Goal: Check status: Check status

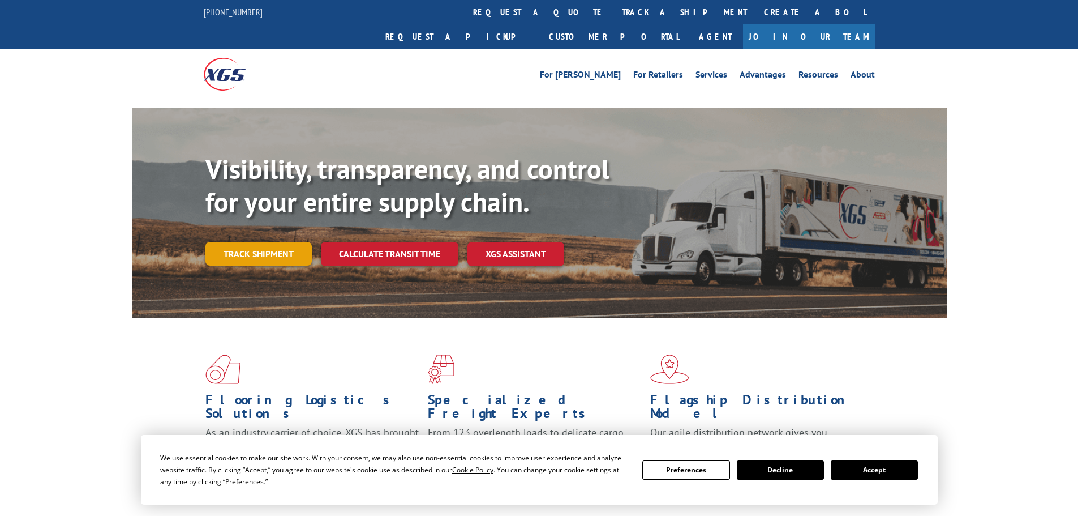
click at [247, 242] on link "Track shipment" at bounding box center [259, 254] width 106 height 24
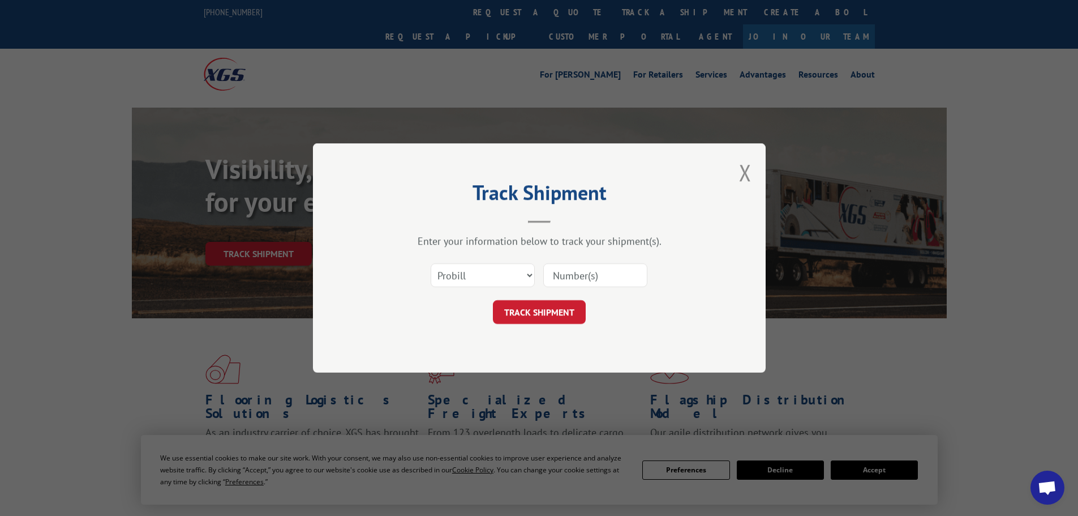
click at [590, 278] on input at bounding box center [595, 275] width 104 height 24
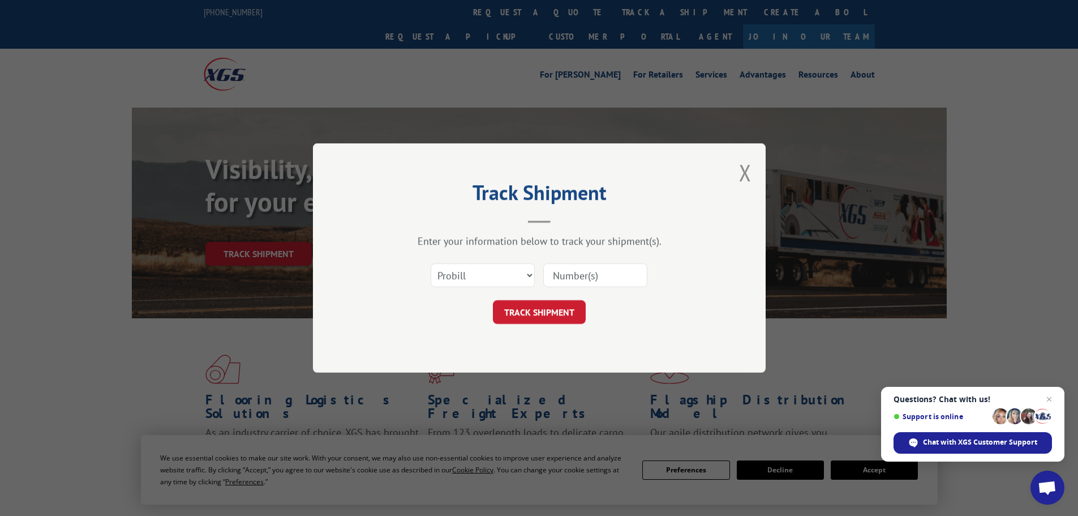
paste input "17473619"
type input "17473619"
click at [550, 299] on form "Select category... Probill BOL PO 17473619 TRACK SHIPMENT" at bounding box center [540, 289] width 340 height 67
click at [550, 307] on button "TRACK SHIPMENT" at bounding box center [539, 312] width 93 height 24
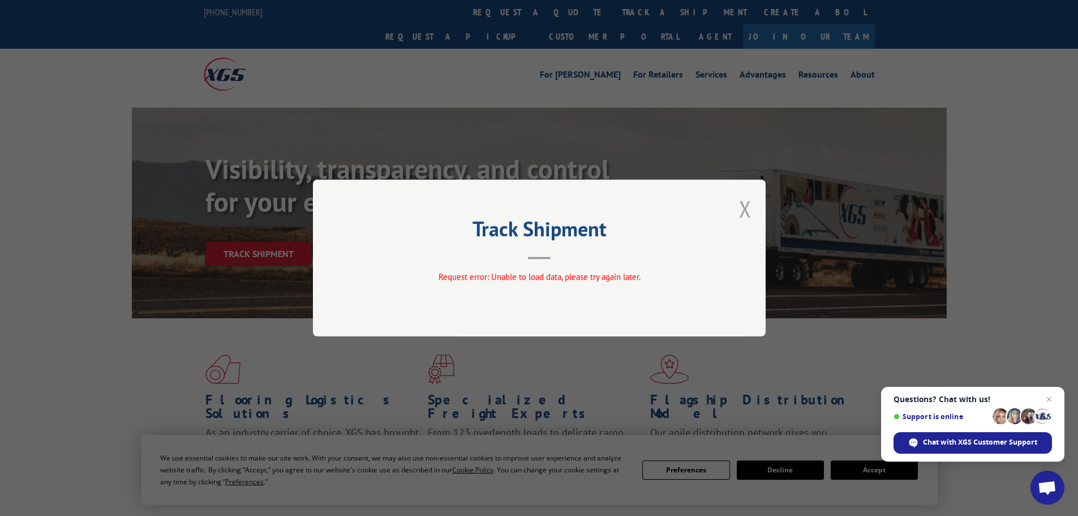
click at [746, 216] on button "Close modal" at bounding box center [745, 209] width 12 height 30
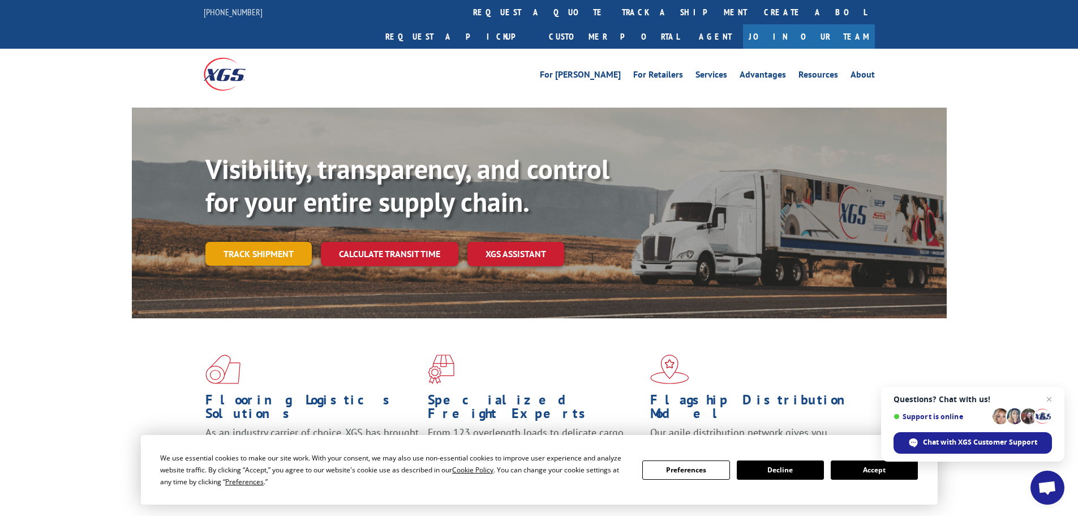
click at [277, 242] on link "Track shipment" at bounding box center [259, 254] width 106 height 24
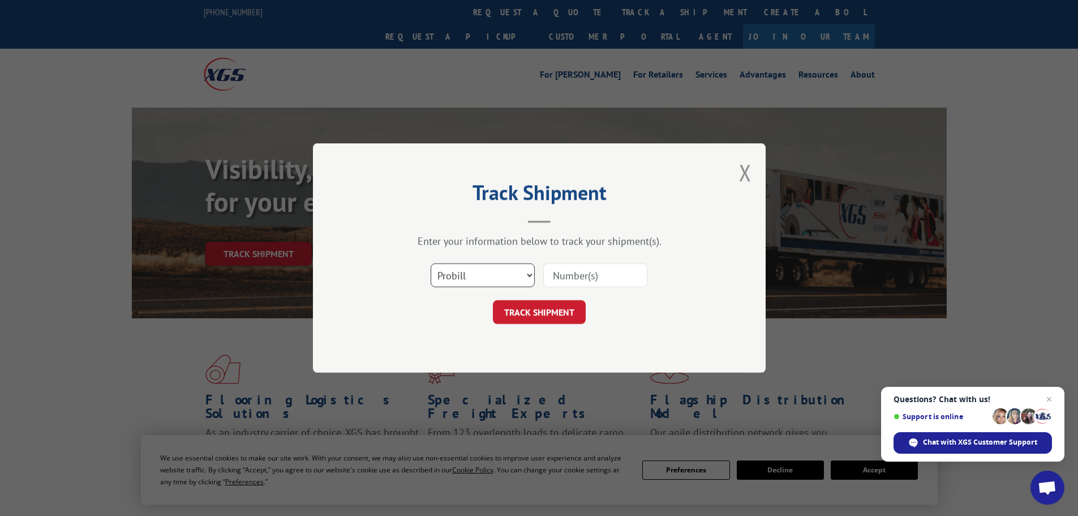
click at [443, 276] on select "Select category... Probill BOL PO" at bounding box center [483, 275] width 104 height 24
select select "bol"
click at [431, 263] on select "Select category... Probill BOL PO" at bounding box center [483, 275] width 104 height 24
click at [547, 269] on input at bounding box center [595, 275] width 104 height 24
paste input "7006803"
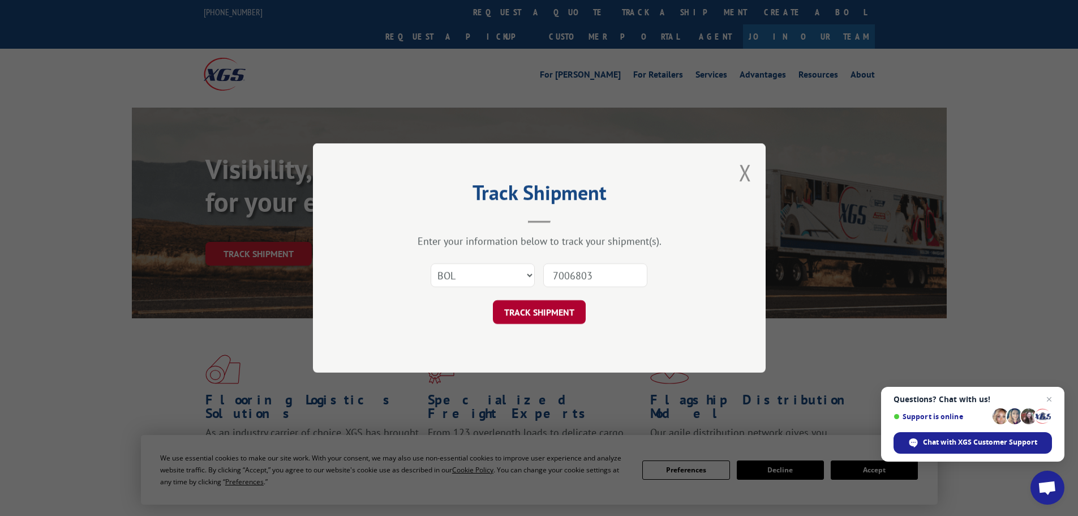
type input "7006803"
click at [542, 310] on button "TRACK SHIPMENT" at bounding box center [539, 312] width 93 height 24
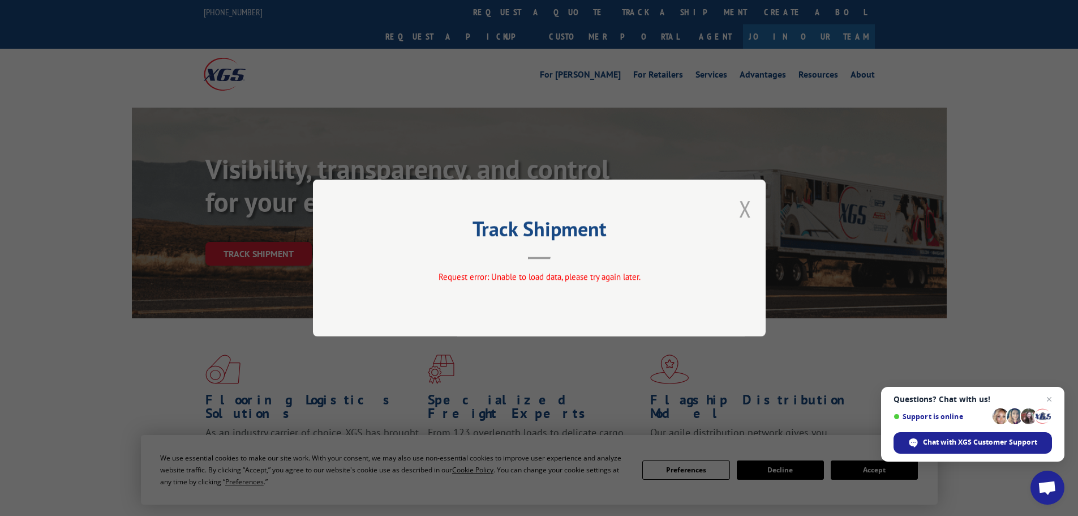
click at [751, 210] on button "Close modal" at bounding box center [745, 209] width 12 height 30
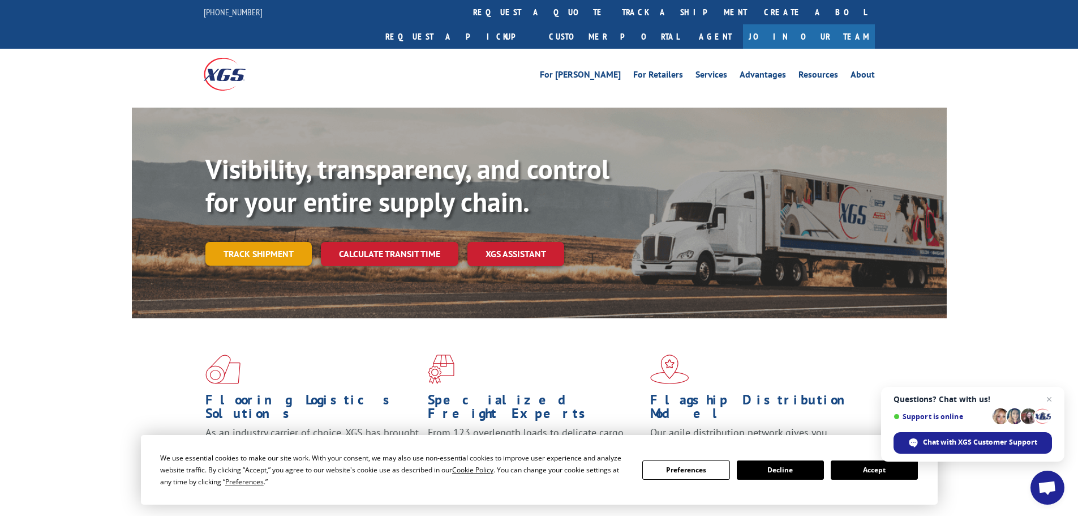
click at [287, 242] on link "Track shipment" at bounding box center [259, 254] width 106 height 24
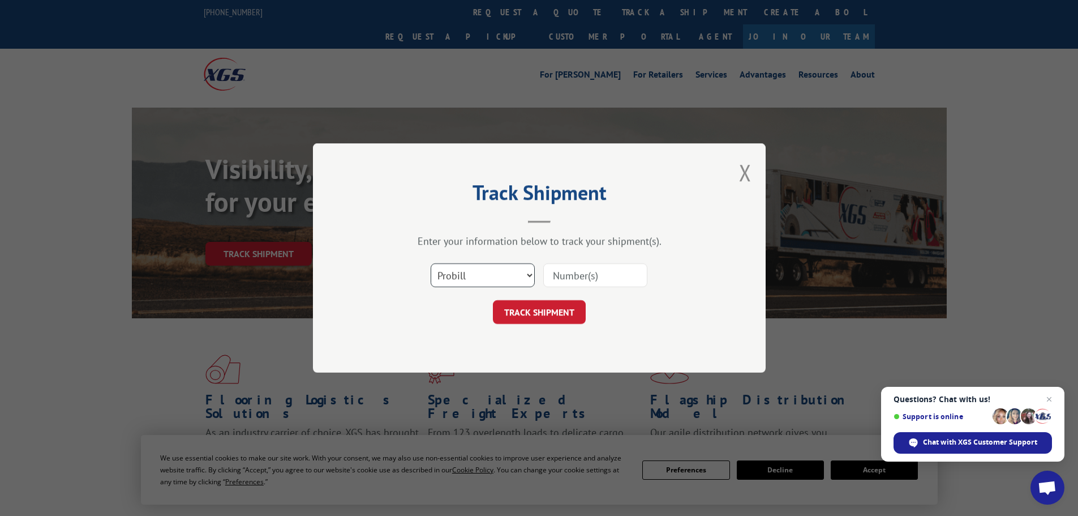
click at [477, 271] on select "Select category... Probill BOL PO" at bounding box center [483, 275] width 104 height 24
select select "po"
click at [431, 263] on select "Select category... Probill BOL PO" at bounding box center [483, 275] width 104 height 24
click at [553, 276] on input at bounding box center [595, 275] width 104 height 24
paste input "42515920"
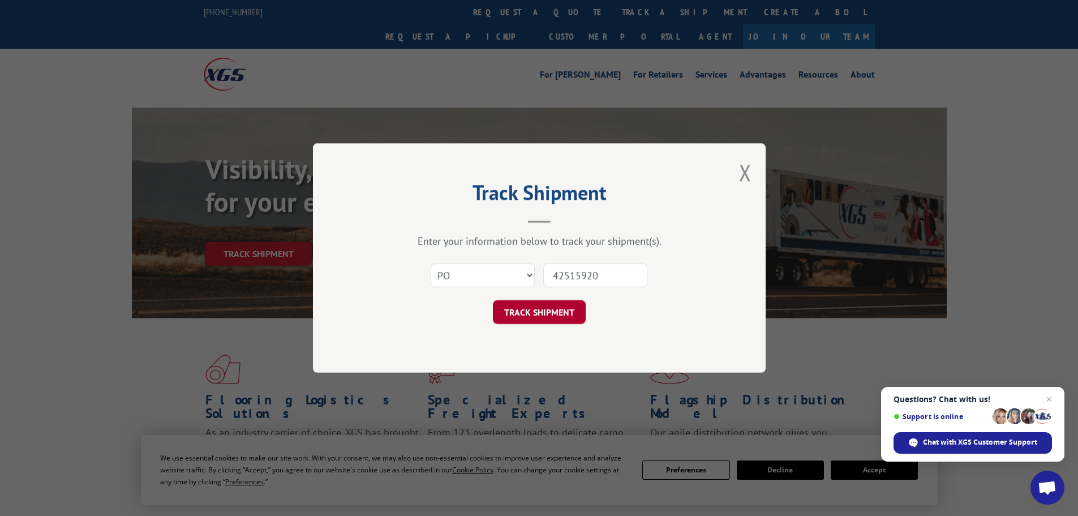
type input "42515920"
click at [564, 313] on button "TRACK SHIPMENT" at bounding box center [539, 312] width 93 height 24
